Goal: Information Seeking & Learning: Learn about a topic

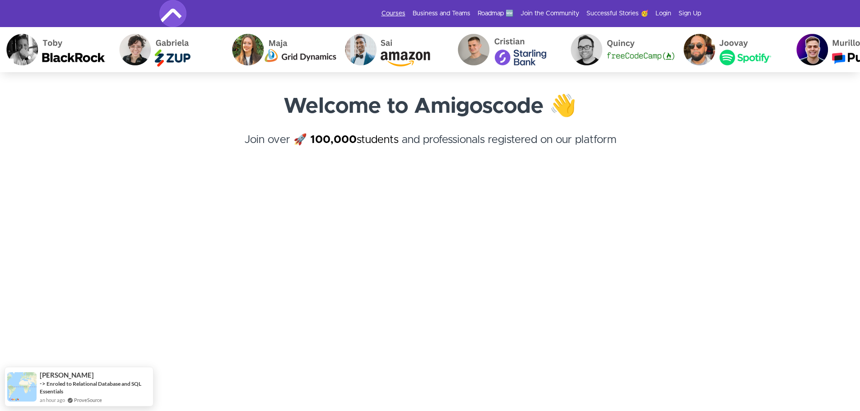
click at [396, 13] on link "Courses" at bounding box center [393, 13] width 24 height 9
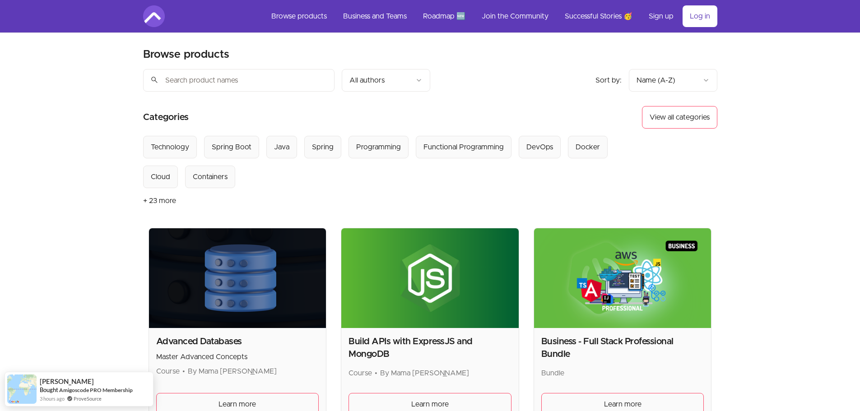
click at [237, 88] on input "search" at bounding box center [238, 80] width 191 height 23
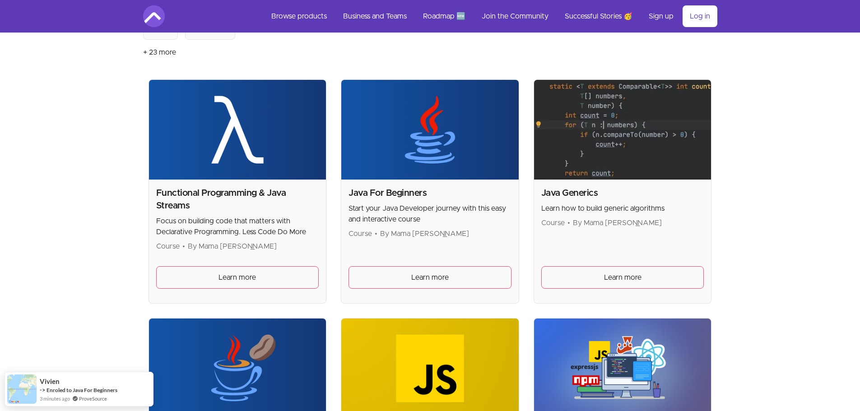
scroll to position [181, 0]
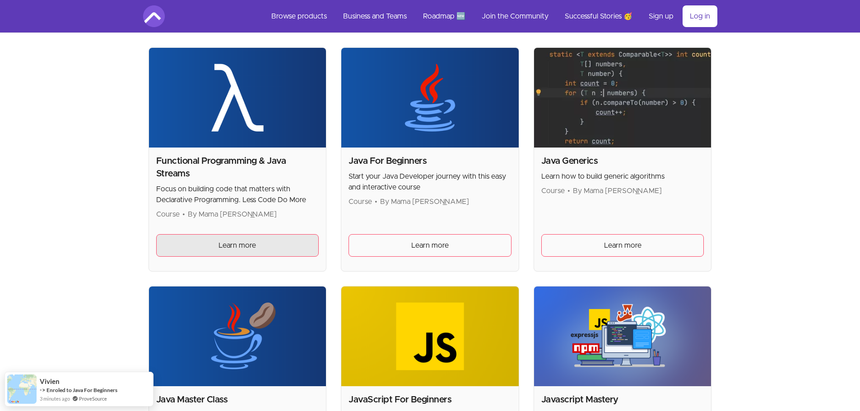
type input "java"
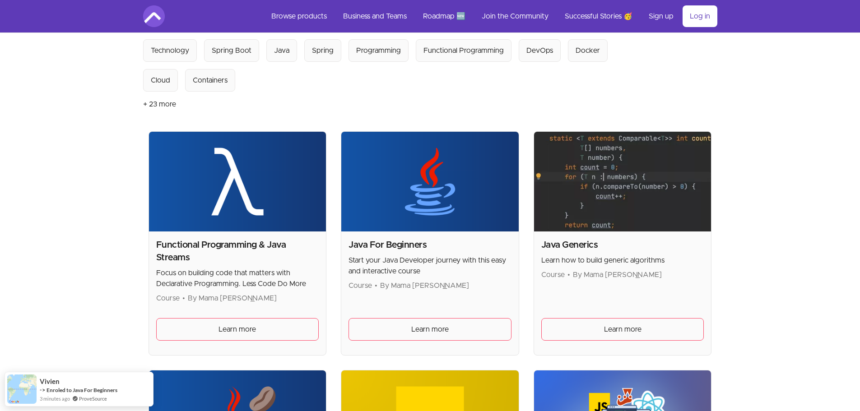
scroll to position [90, 0]
